Goal: Book appointment/travel/reservation

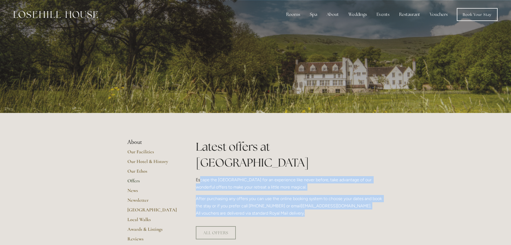
drag, startPoint x: 205, startPoint y: 163, endPoint x: 314, endPoint y: 202, distance: 115.2
click at [314, 202] on div "Latest offers at Losehill Escape the Peak District for an experience like never…" at bounding box center [289, 179] width 197 height 83
click at [319, 203] on div "Latest offers at Losehill Escape the Peak District for an experience like never…" at bounding box center [289, 179] width 197 height 83
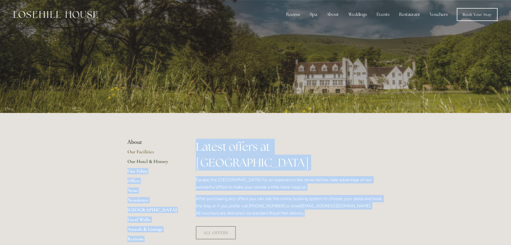
drag, startPoint x: 276, startPoint y: 193, endPoint x: 173, endPoint y: 162, distance: 108.3
click at [290, 176] on div "Latest offers at Losehill Escape the Peak District for an experience like never…" at bounding box center [290, 177] width 188 height 78
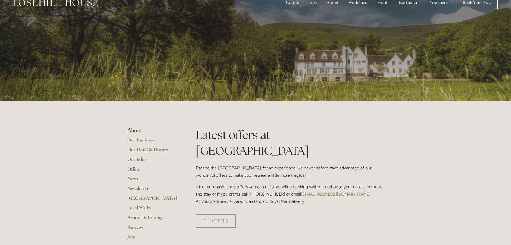
scroll to position [46, 0]
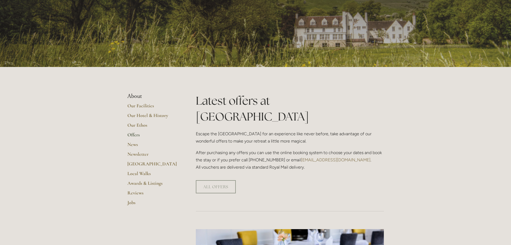
click at [132, 136] on link "Offers" at bounding box center [152, 137] width 51 height 10
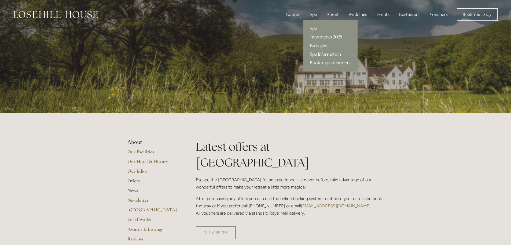
click at [317, 44] on link "Packages" at bounding box center [331, 45] width 54 height 9
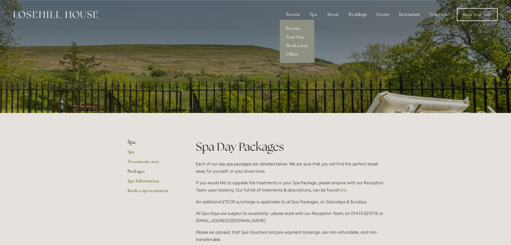
click at [298, 46] on link "Book a stay" at bounding box center [297, 45] width 35 height 9
